Goal: Check status: Check status

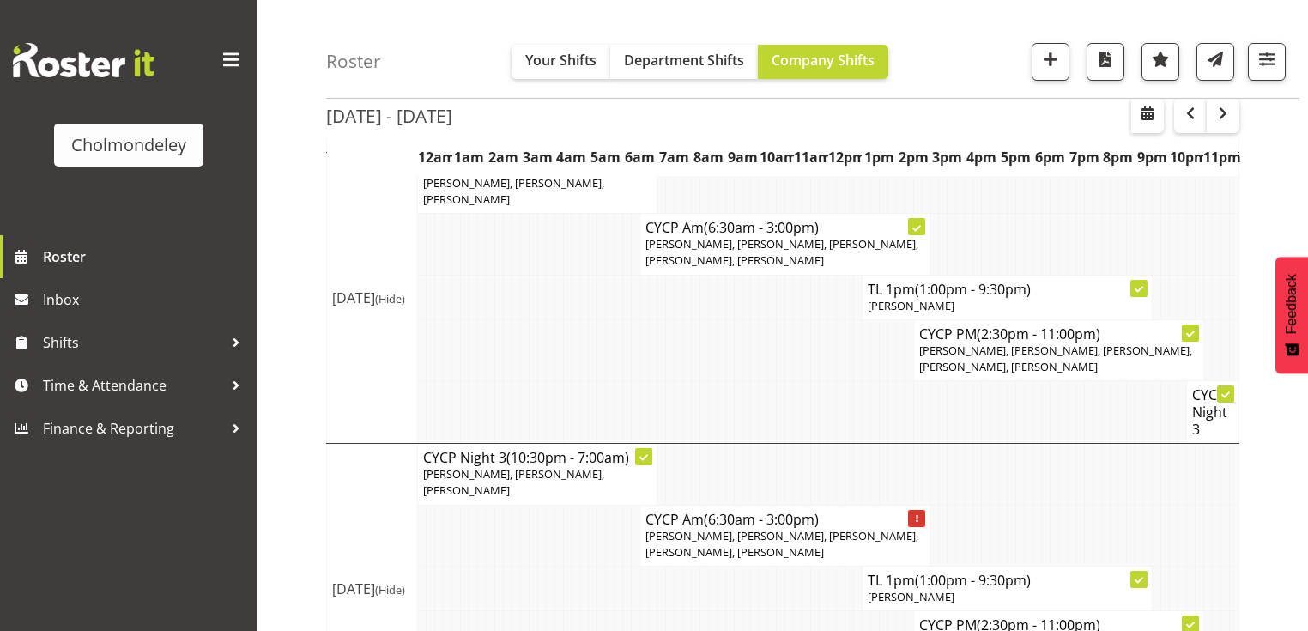
scroll to position [783, 0]
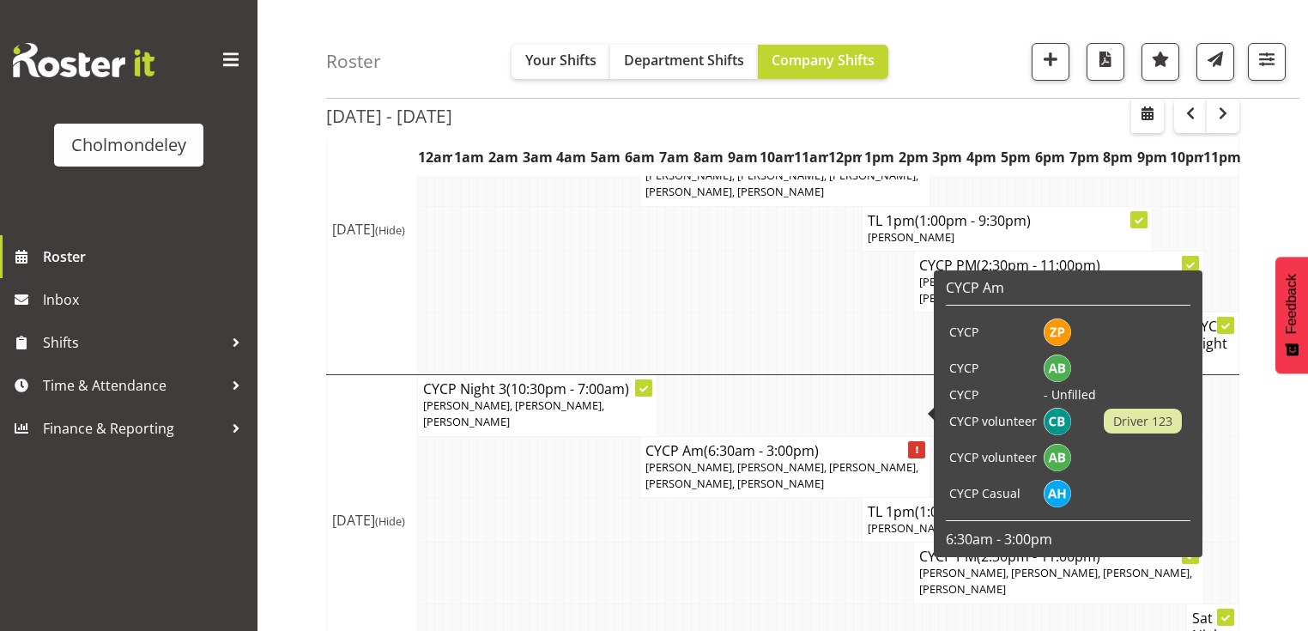
click at [730, 603] on td at bounding box center [729, 634] width 9 height 63
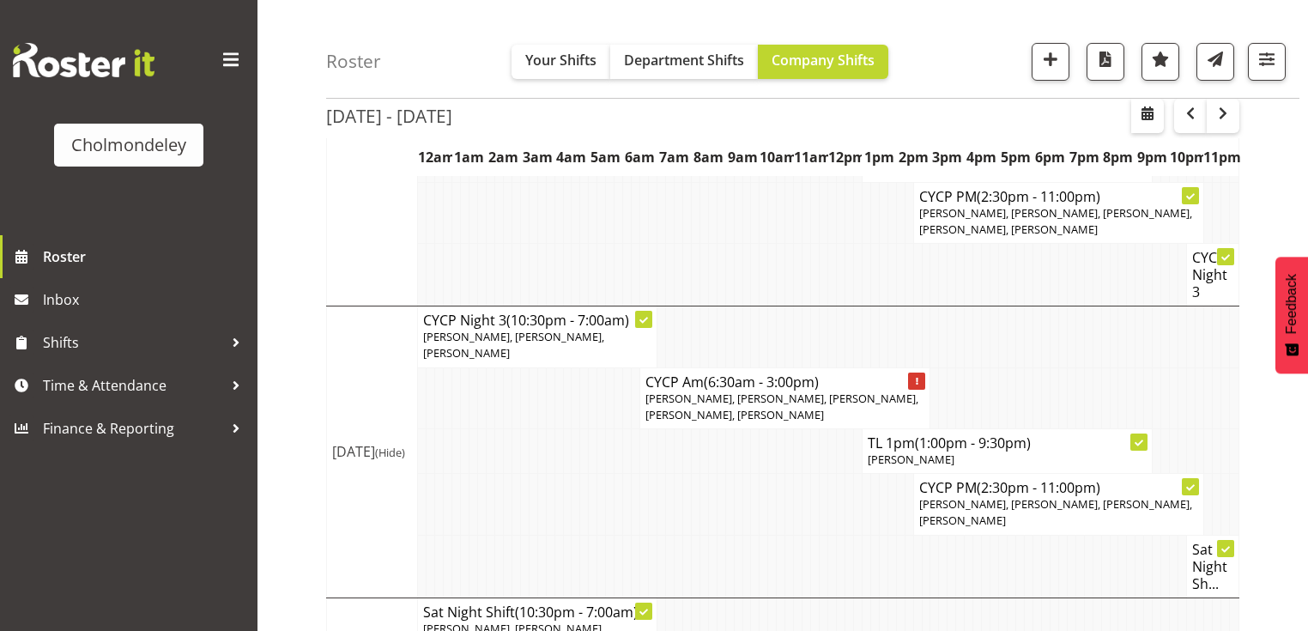
scroll to position [883, 0]
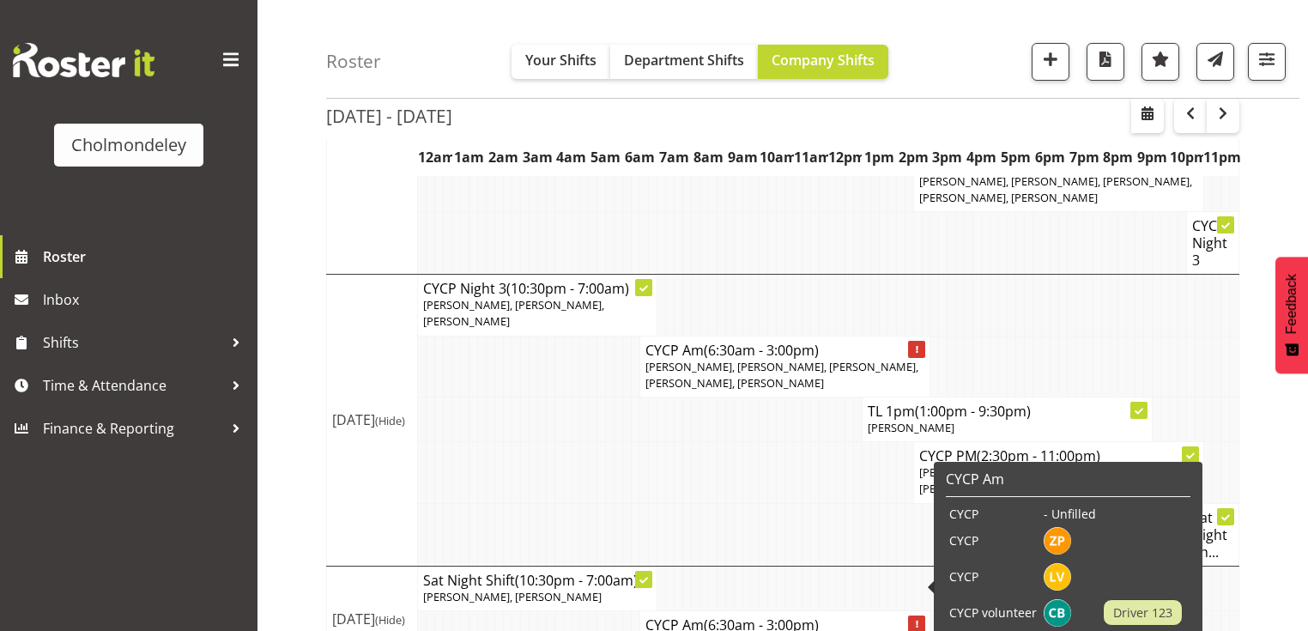
click at [780, 503] on td at bounding box center [781, 534] width 9 height 63
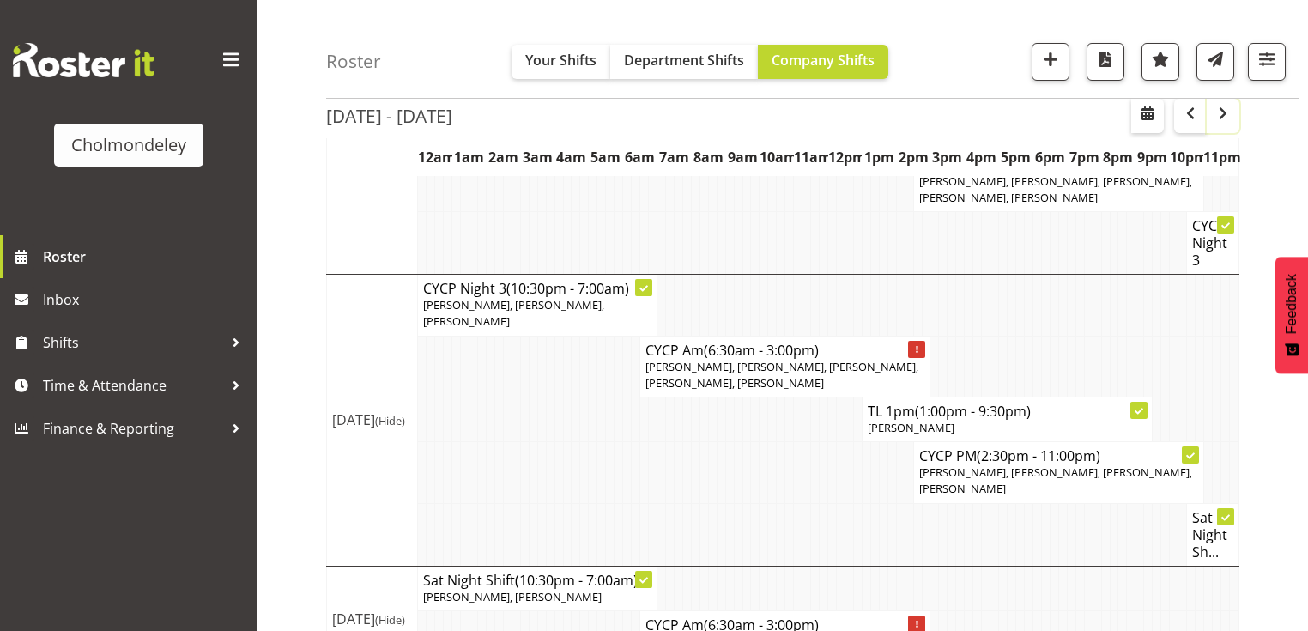
click at [1223, 121] on span "button" at bounding box center [1223, 113] width 21 height 21
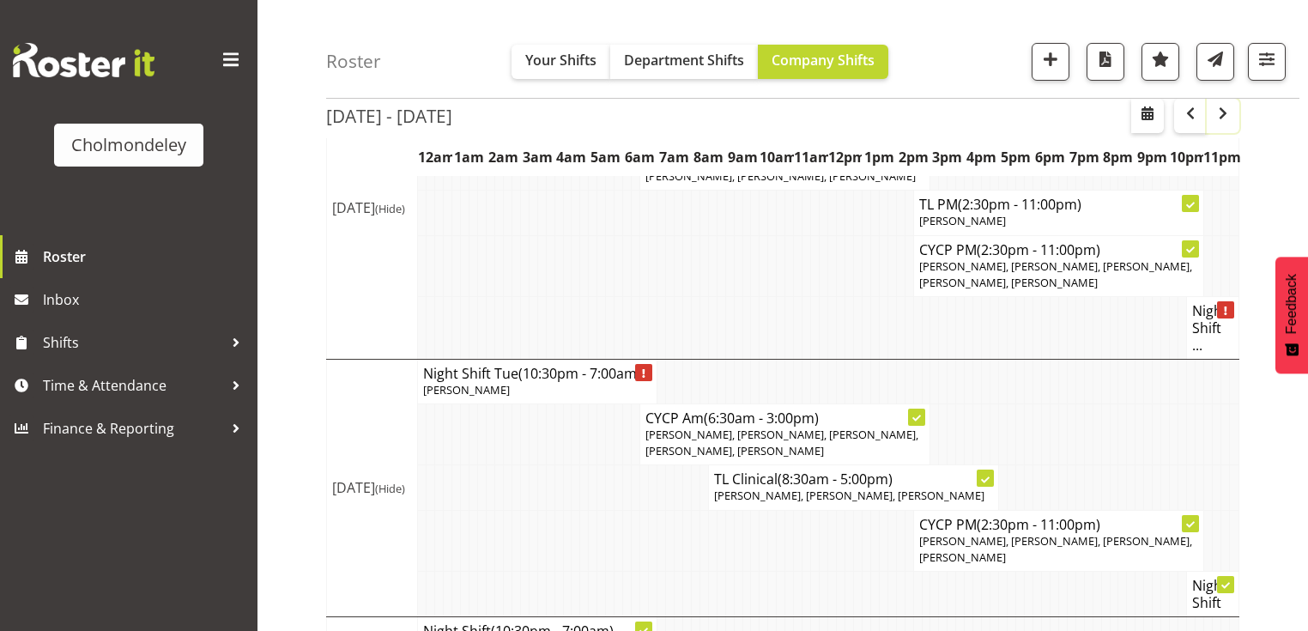
scroll to position [558, 0]
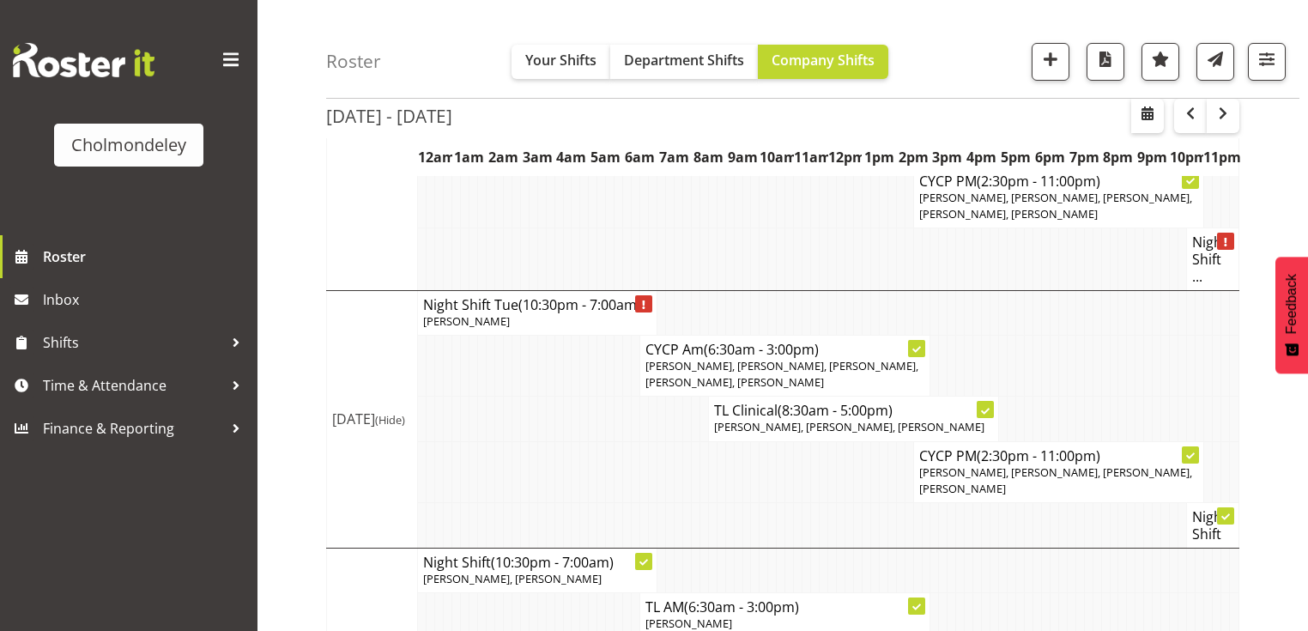
click at [497, 397] on td at bounding box center [498, 419] width 9 height 45
click at [1026, 570] on td at bounding box center [1028, 570] width 9 height 45
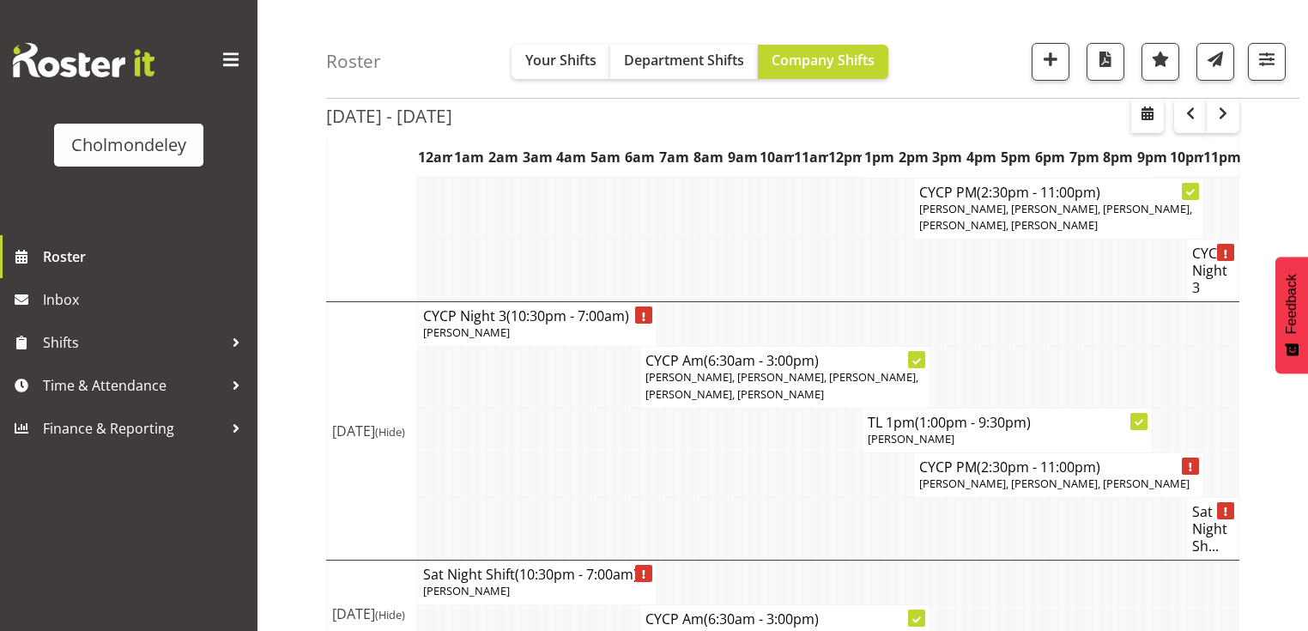
scroll to position [1408, 0]
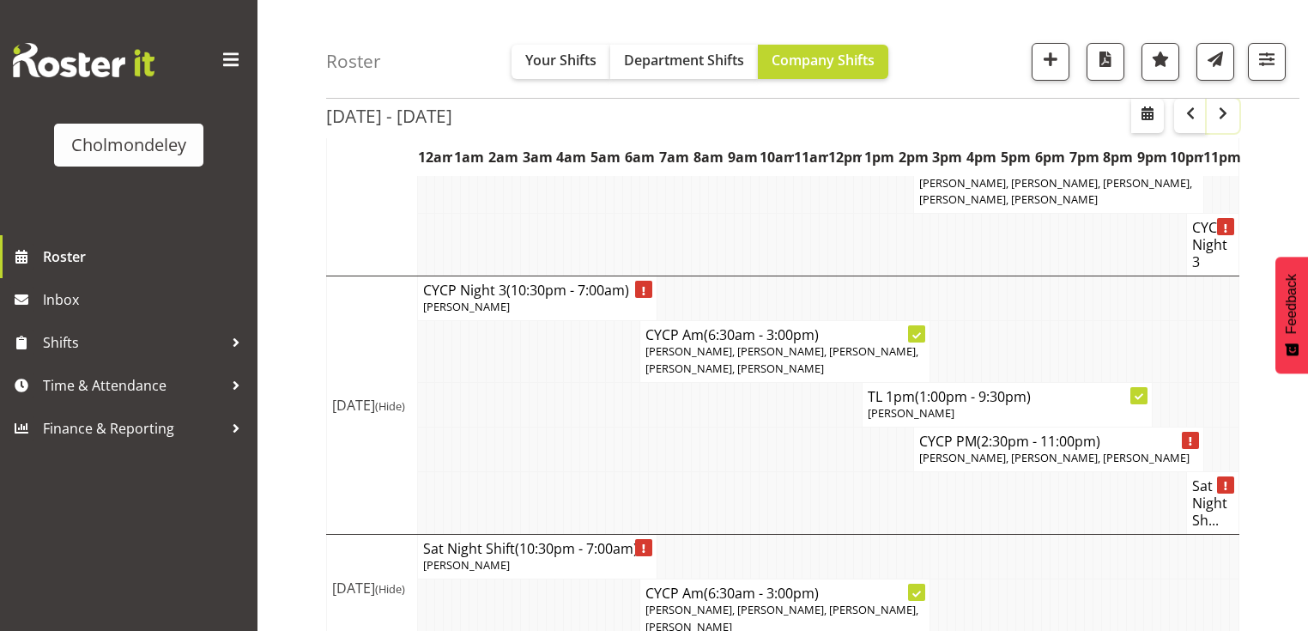
click at [1229, 122] on span "button" at bounding box center [1223, 113] width 21 height 21
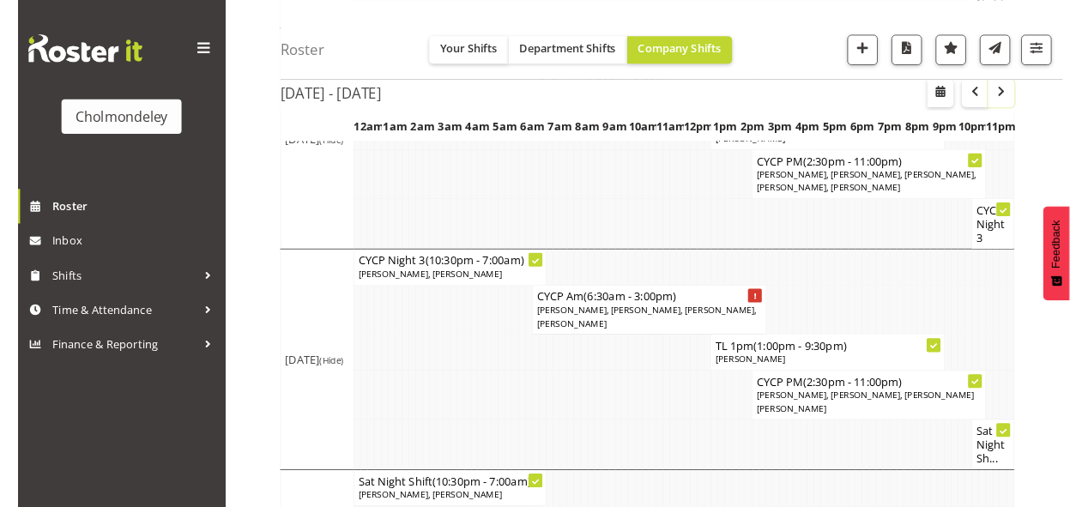
scroll to position [1391, 0]
